Goal: Task Accomplishment & Management: Use online tool/utility

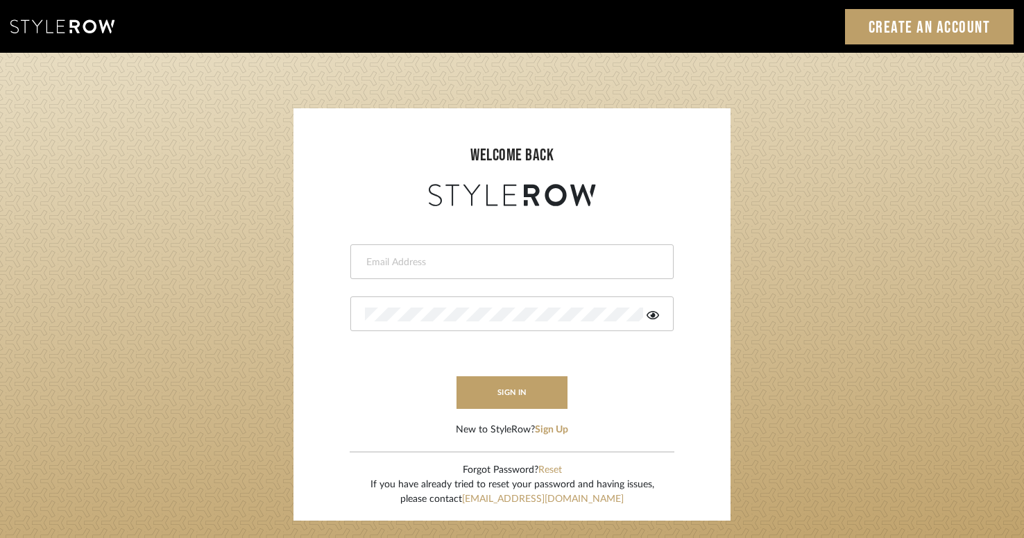
type input "kmontross@dwellfinedesign.com"
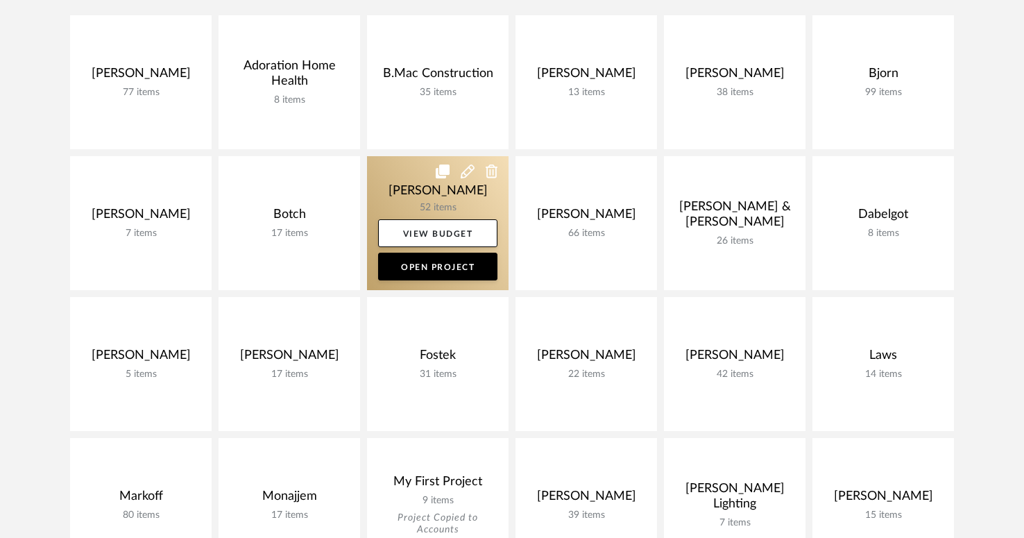
scroll to position [338, 0]
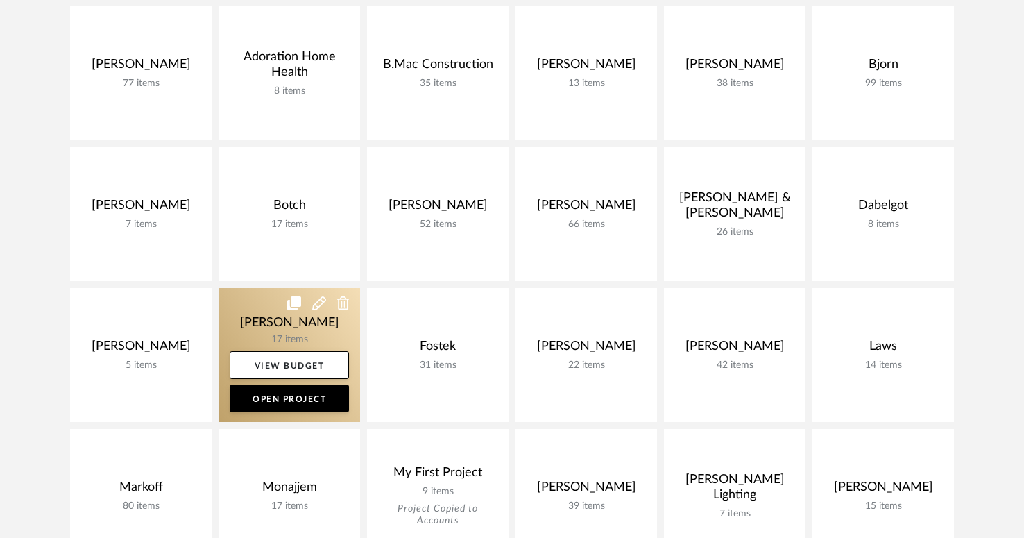
click at [294, 329] on link at bounding box center [290, 355] width 142 height 134
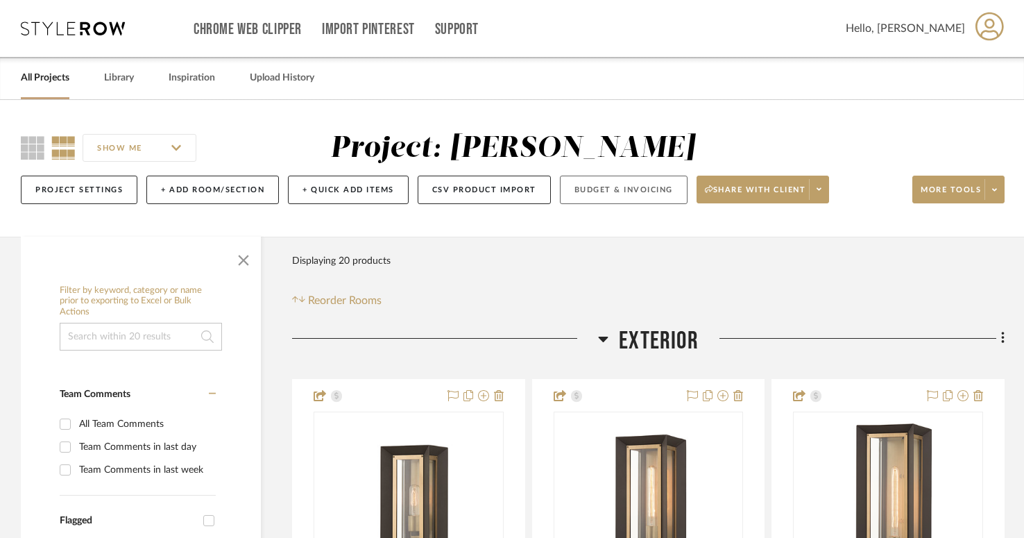
click at [591, 193] on button "Budget & Invoicing" at bounding box center [624, 190] width 128 height 28
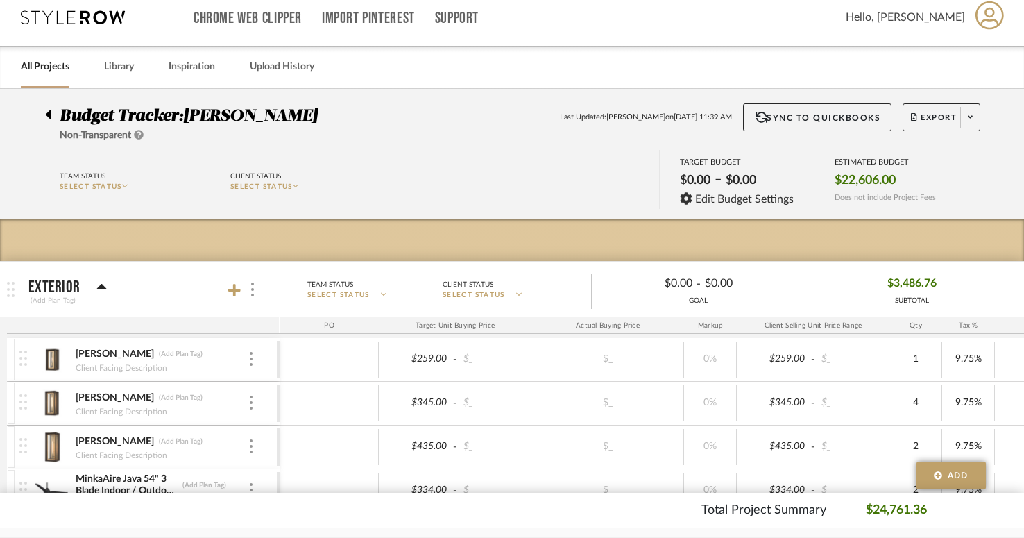
scroll to position [11, 0]
click at [933, 121] on span "Export" at bounding box center [934, 122] width 46 height 21
